Goal: Find specific fact: Find specific fact

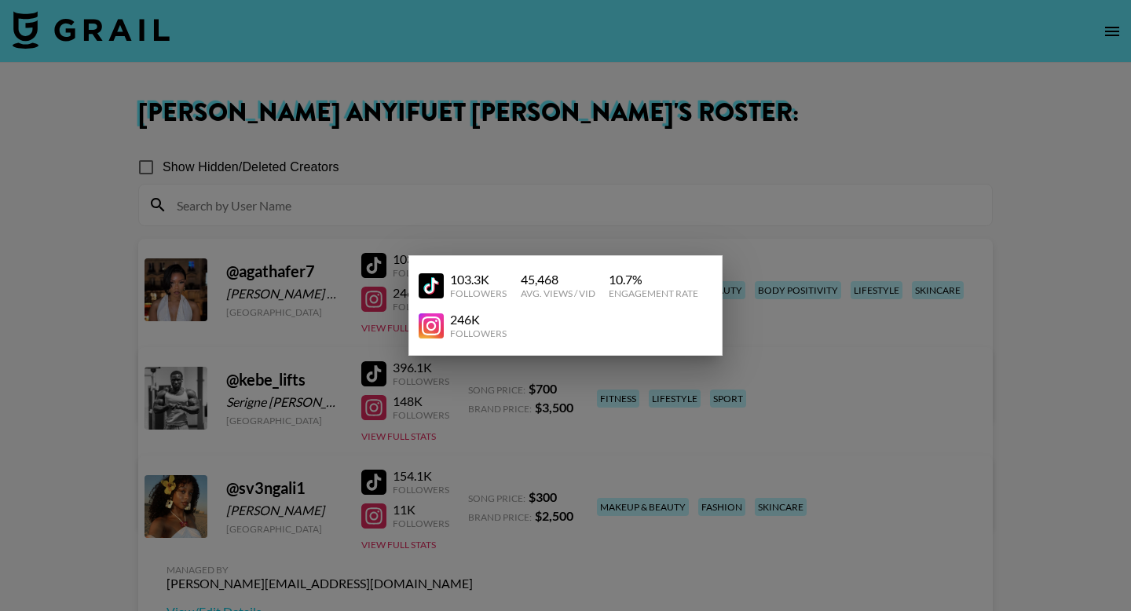
scroll to position [82, 0]
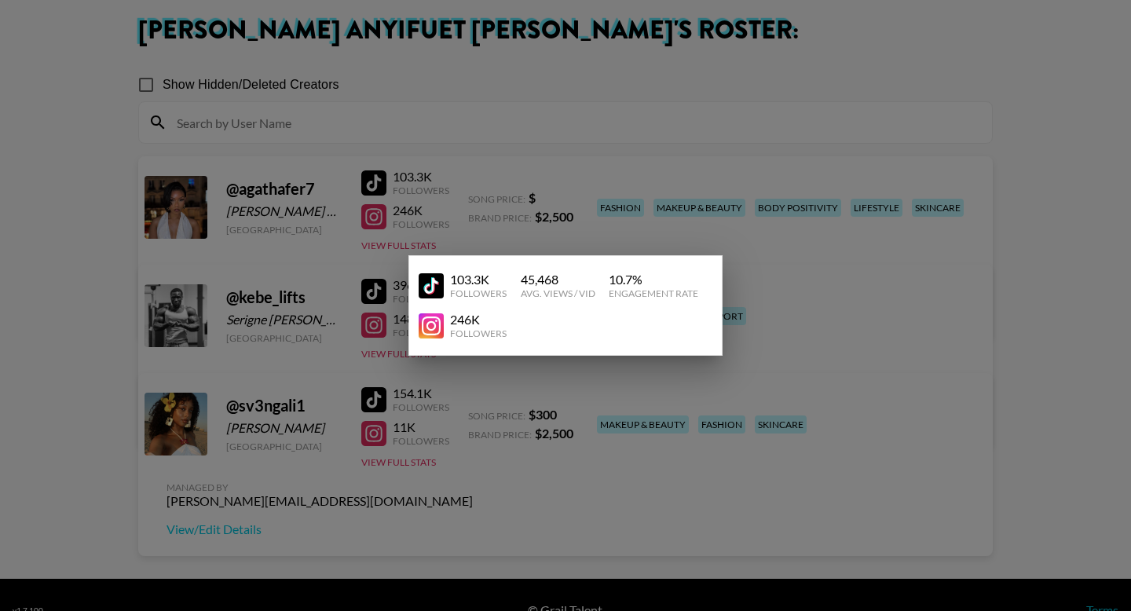
click at [643, 219] on div at bounding box center [565, 305] width 1131 height 611
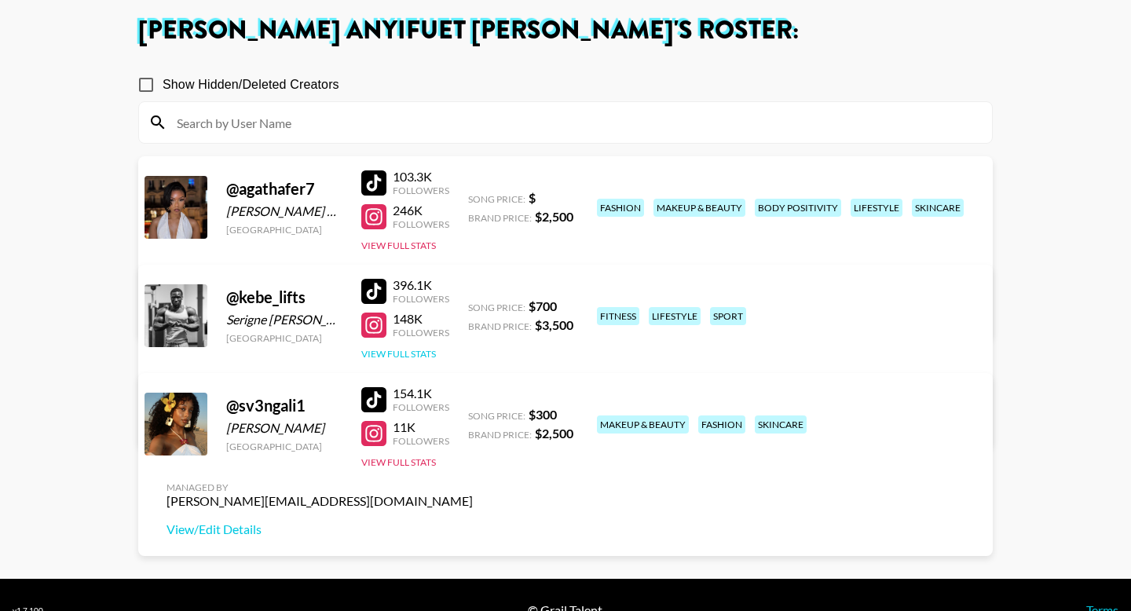
click at [398, 357] on button "View Full Stats" at bounding box center [398, 354] width 75 height 12
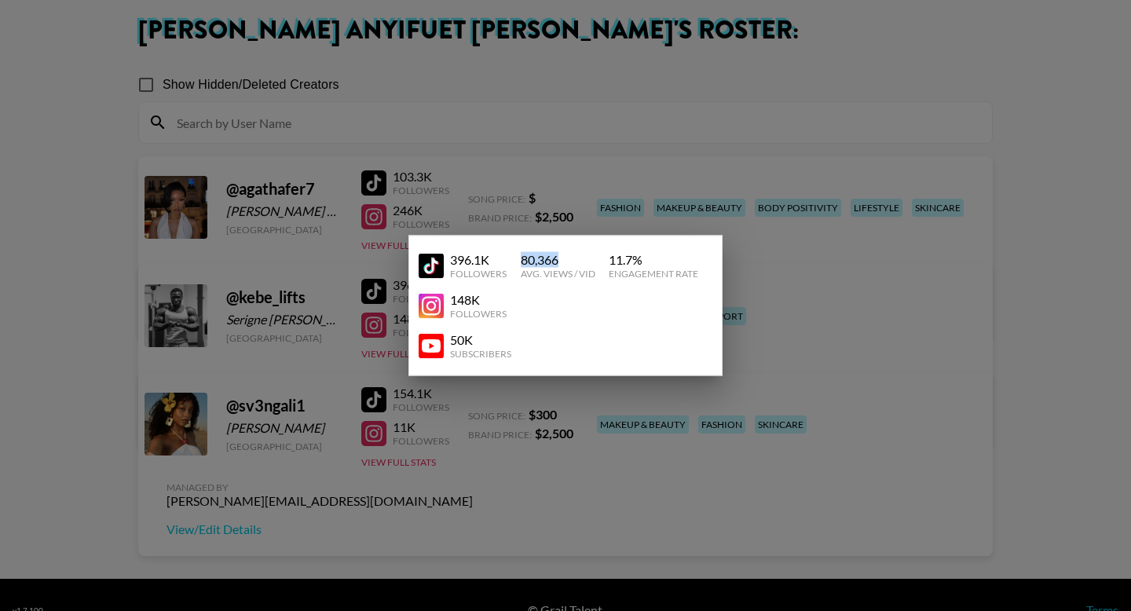
drag, startPoint x: 570, startPoint y: 263, endPoint x: 514, endPoint y: 255, distance: 56.4
click at [514, 255] on div "396.1K Followers 80,366 Avg. Views / Vid 11.7 % Engagement Rate" at bounding box center [566, 266] width 294 height 40
copy div "80,366"
